Goal: Navigation & Orientation: Find specific page/section

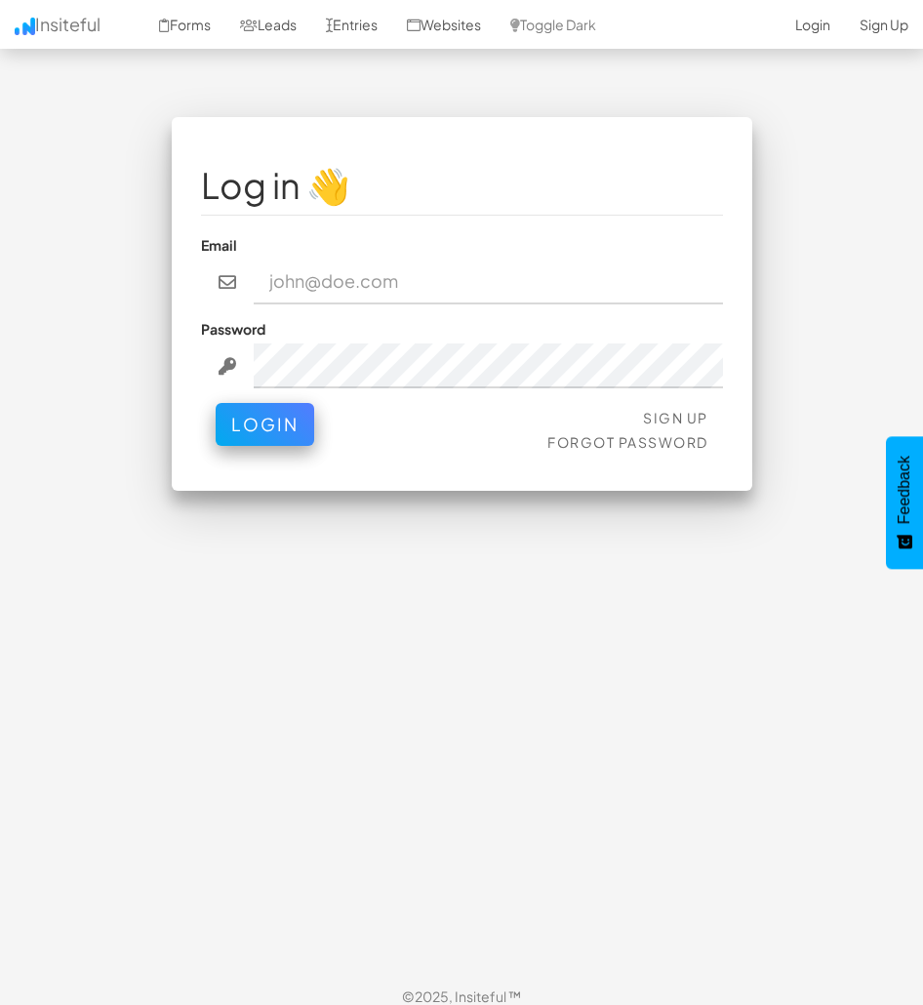
click at [426, 282] on input "email" at bounding box center [489, 282] width 470 height 45
click at [382, 289] on input "email" at bounding box center [489, 282] width 470 height 45
click at [0, 1004] on com-1password-button at bounding box center [0, 1021] width 0 height 0
type input "admin@herenow.health"
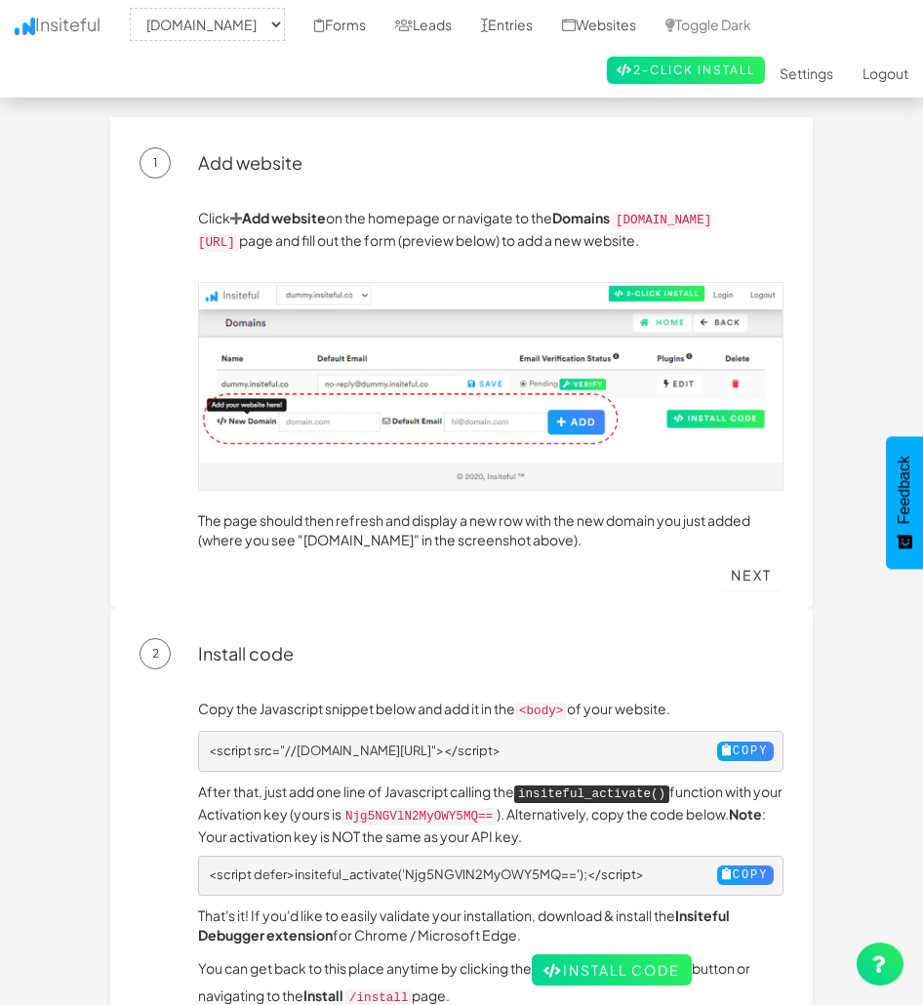
select select "2385"
click at [467, 28] on link "Leads" at bounding box center [424, 24] width 86 height 49
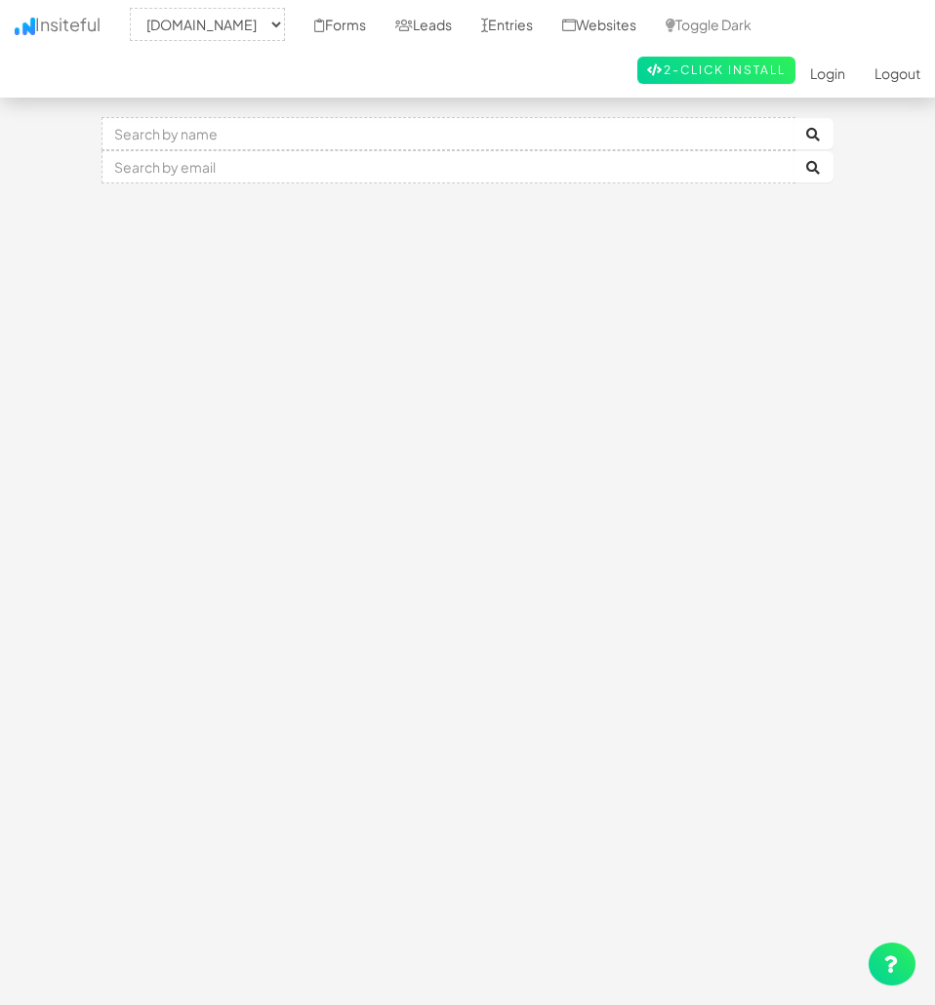
select select "2385"
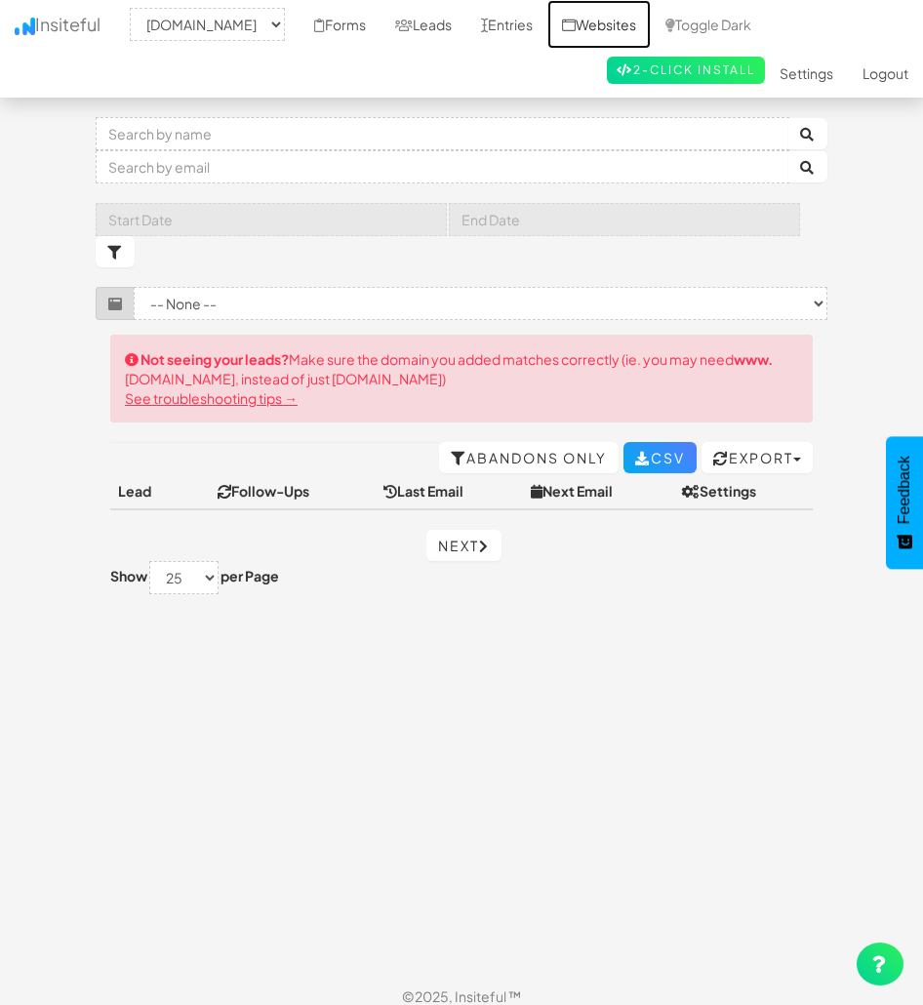
click at [639, 17] on link "Websites" at bounding box center [599, 24] width 103 height 49
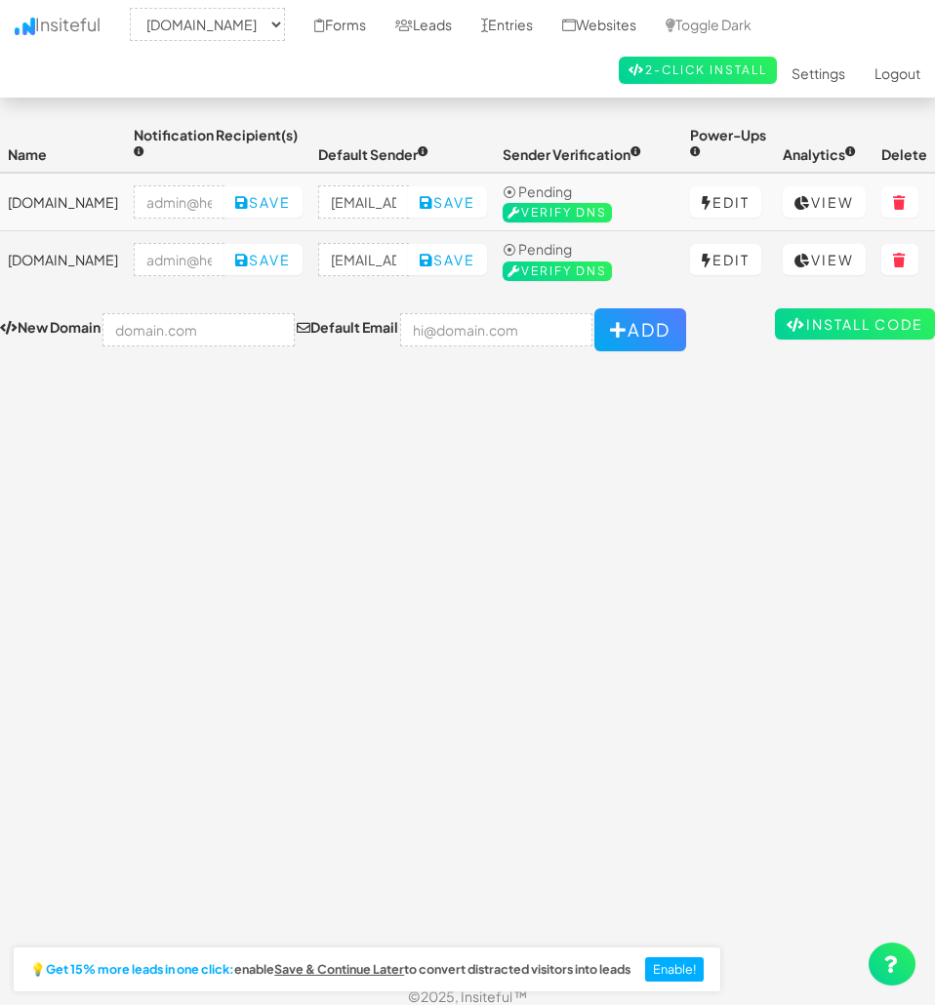
select select "2385"
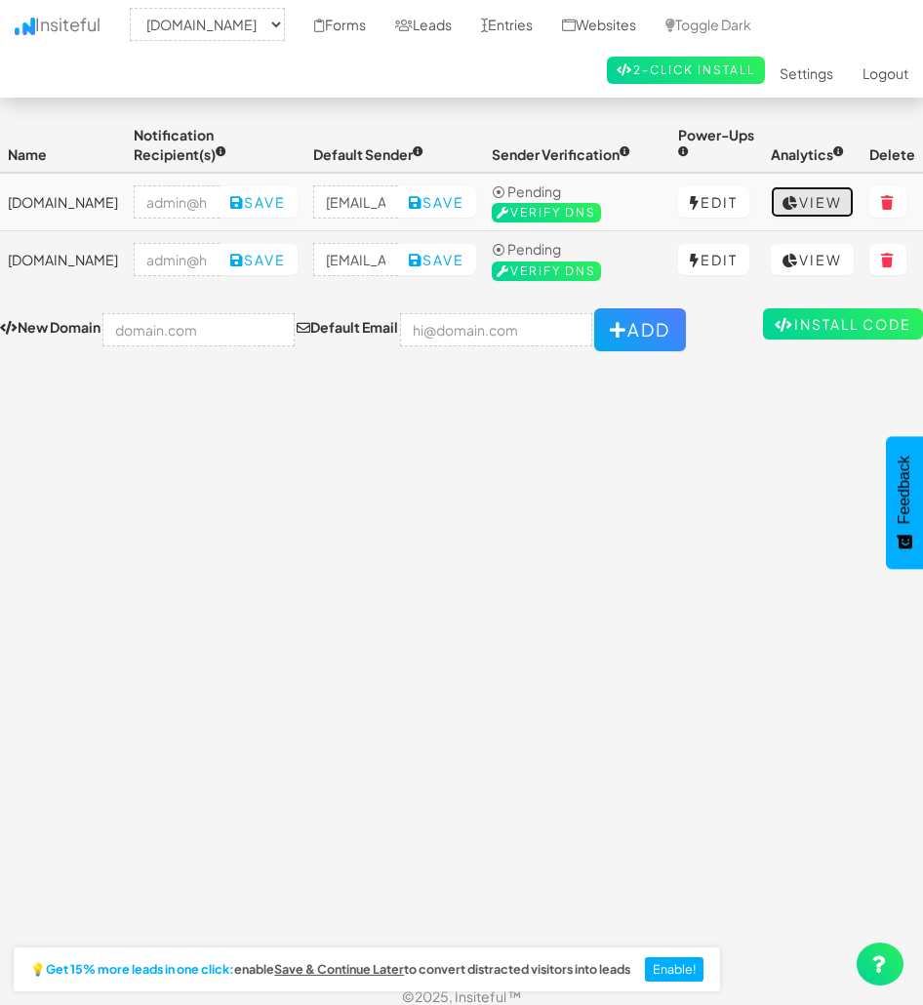
click at [823, 201] on link "View" at bounding box center [812, 201] width 83 height 31
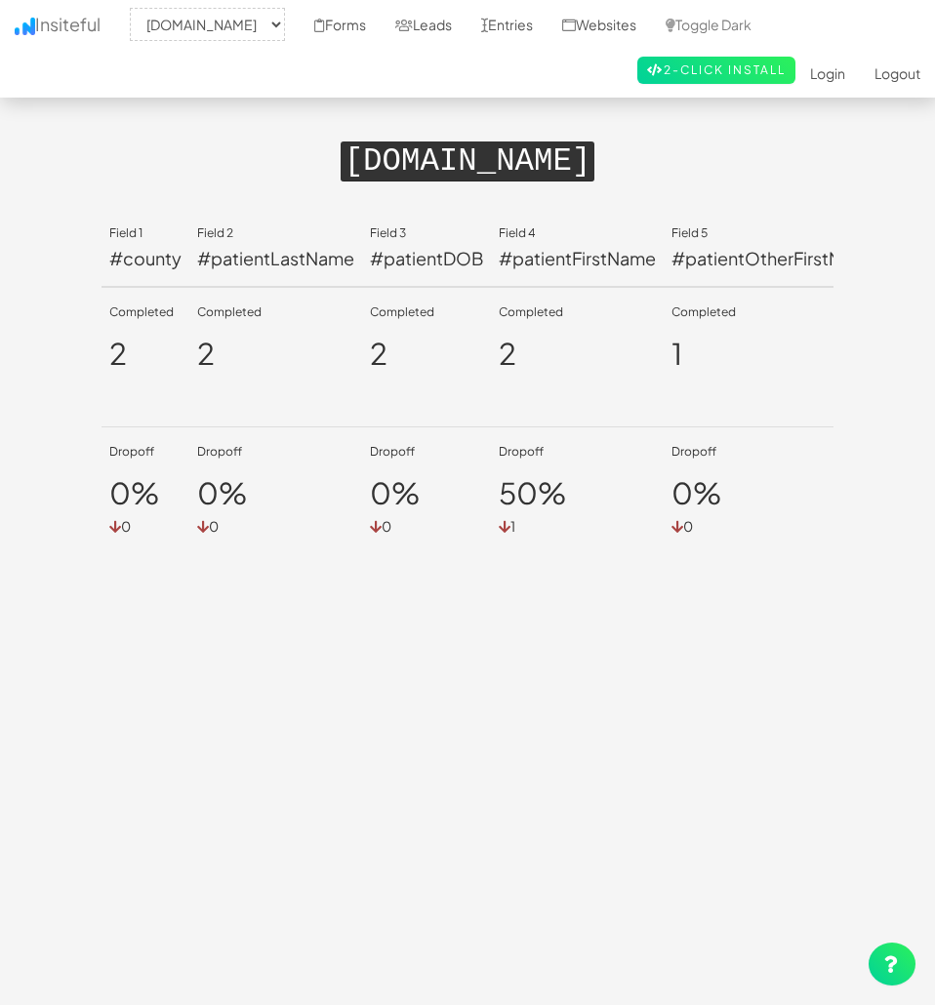
select select "2385"
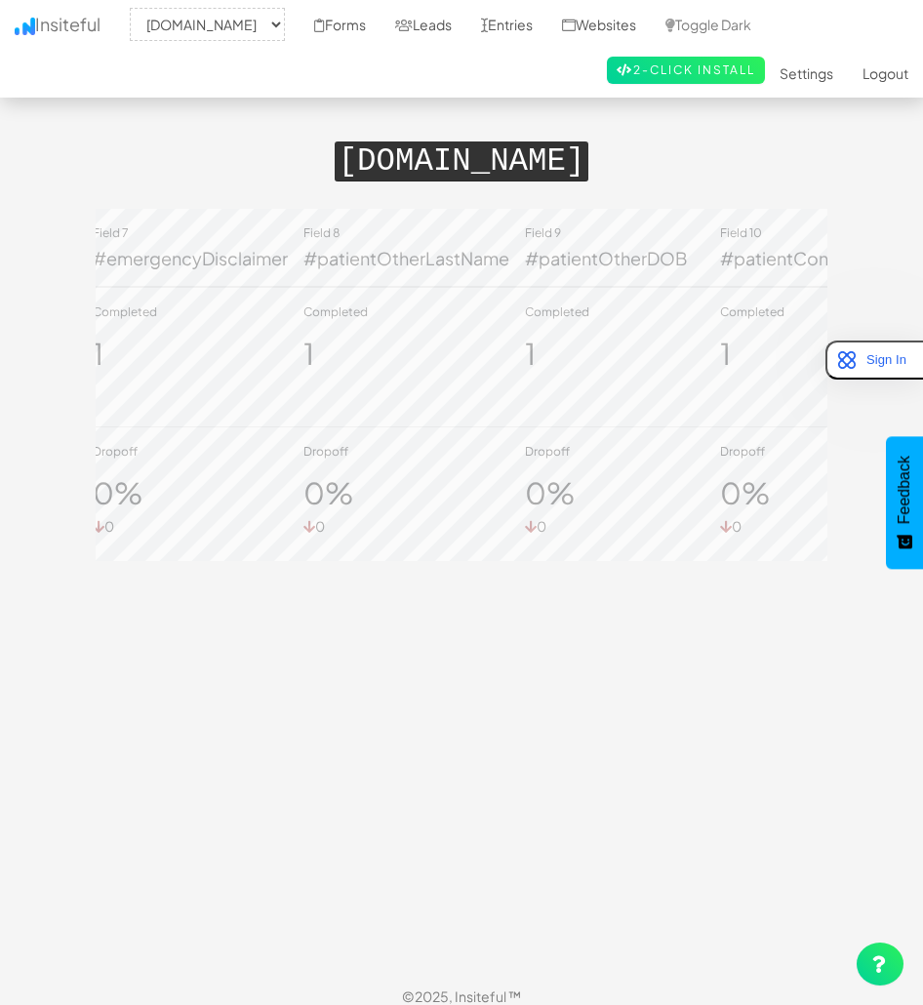
scroll to position [0, 1543]
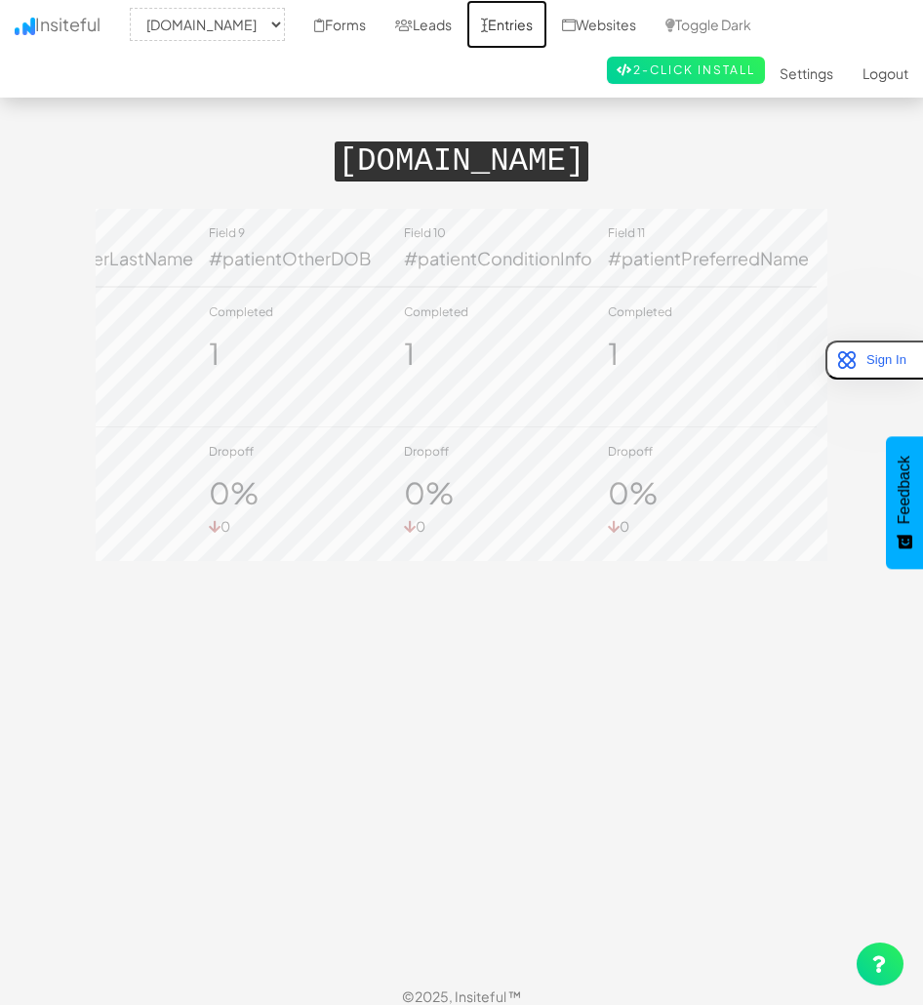
click at [548, 25] on link "Entries" at bounding box center [507, 24] width 81 height 49
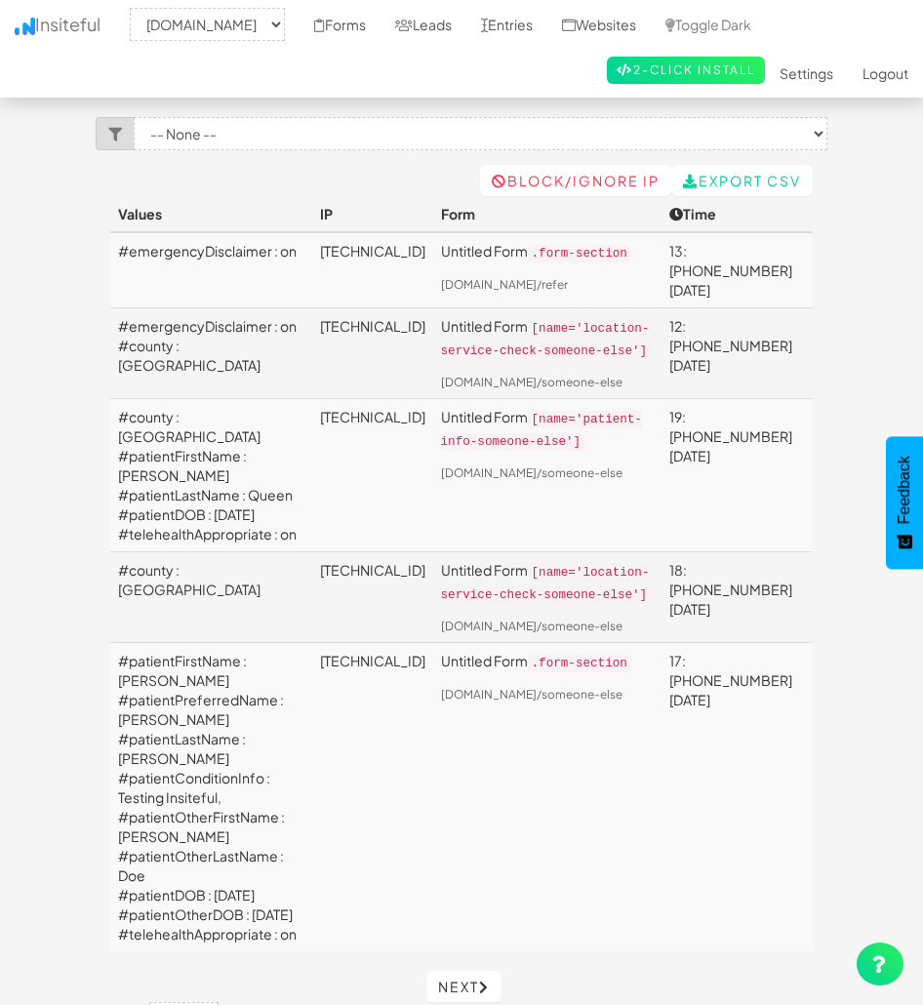
select select "2385"
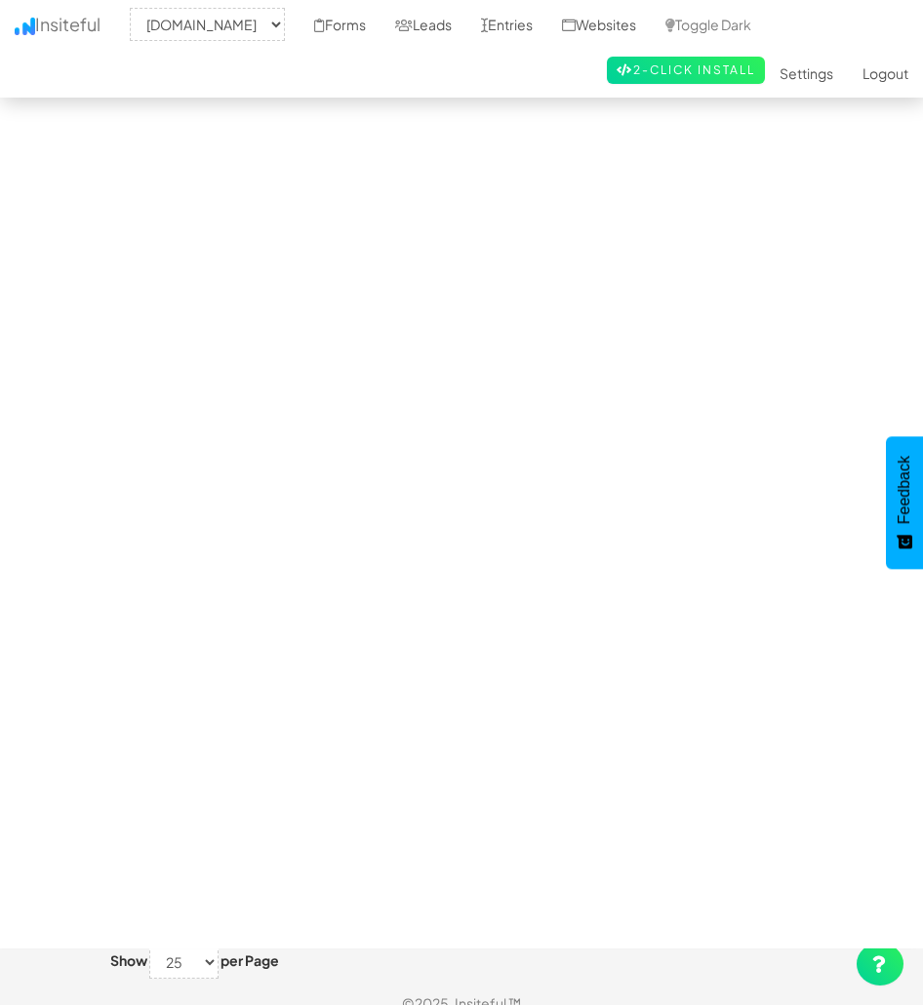
scroll to position [58, 0]
click at [413, 22] on icon at bounding box center [404, 26] width 18 height 14
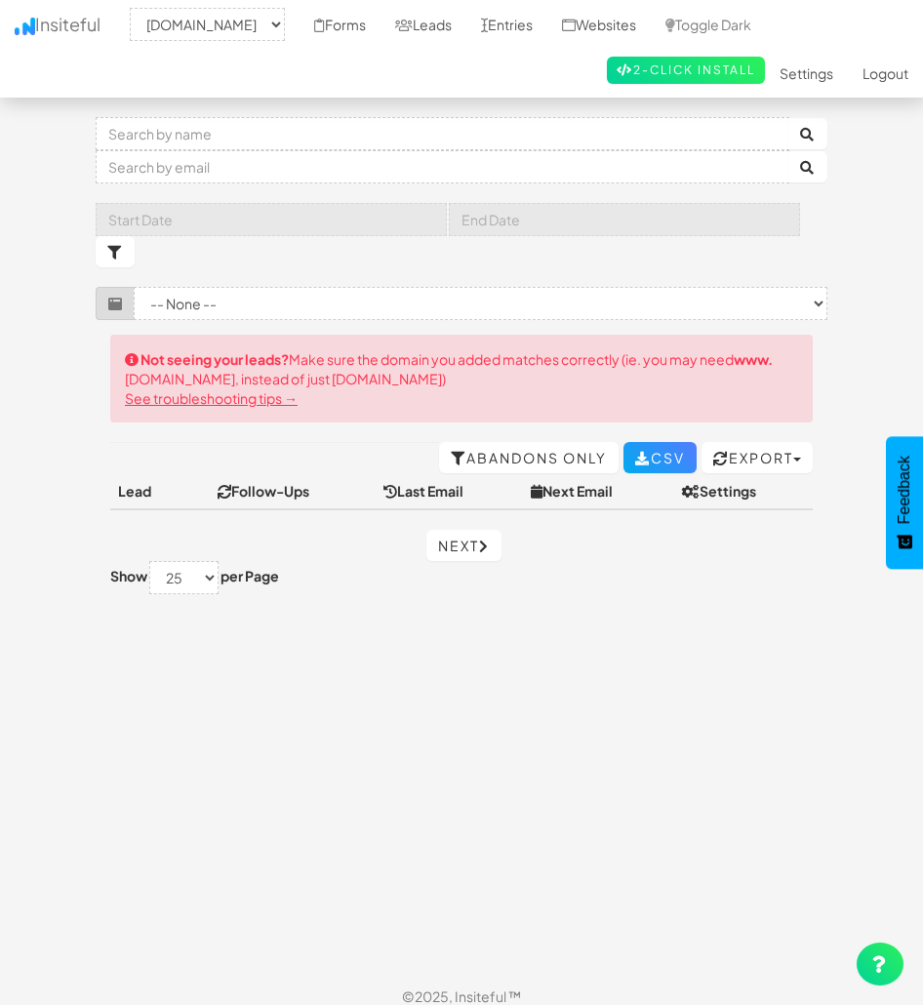
select select "2385"
click at [380, 22] on link "Forms" at bounding box center [340, 24] width 81 height 49
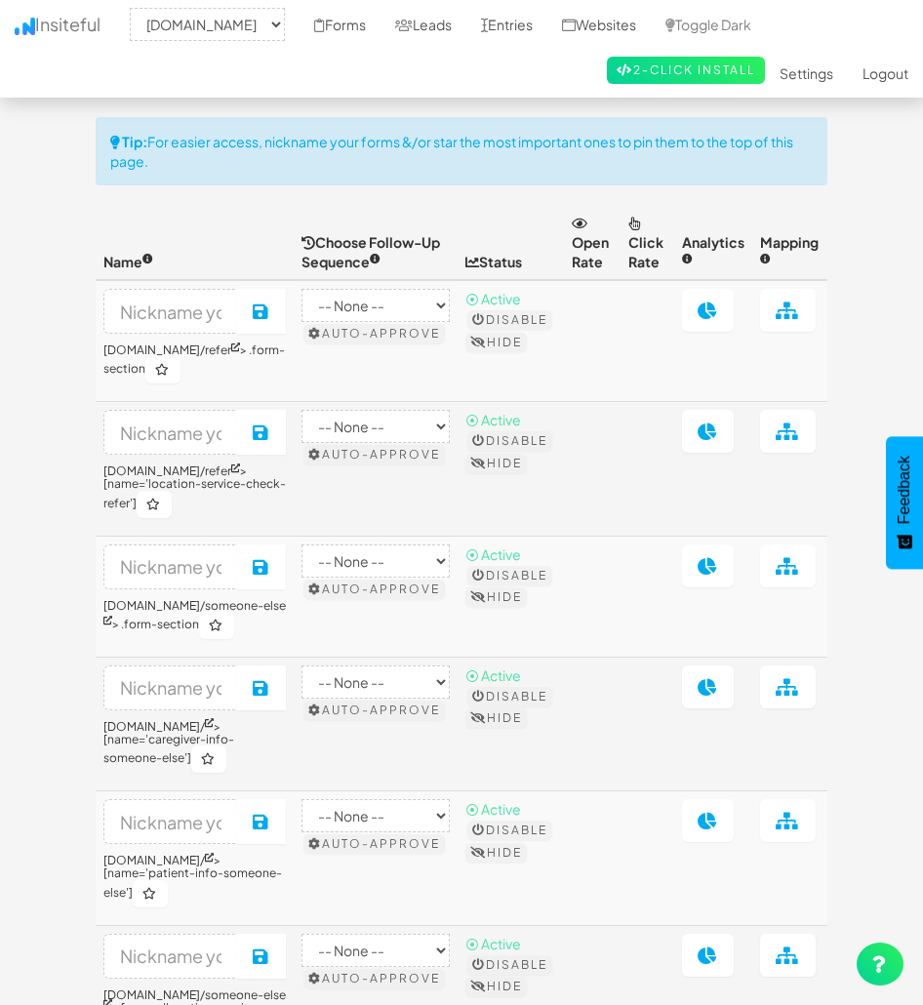
select select "2385"
